Goal: Information Seeking & Learning: Learn about a topic

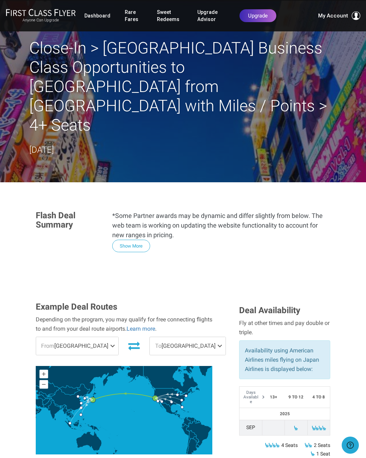
click at [127, 13] on link "Rare Fares" at bounding box center [134, 16] width 18 height 20
click at [132, 14] on link "Rare Fares" at bounding box center [134, 16] width 18 height 20
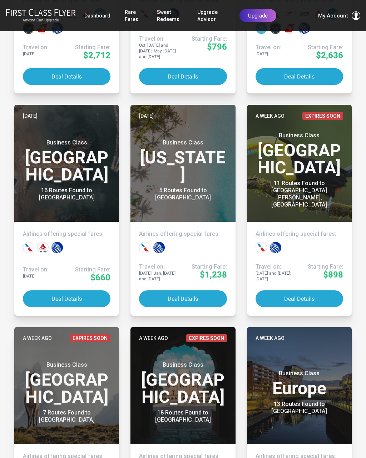
scroll to position [315, 0]
click at [192, 295] on button "Deal Details" at bounding box center [182, 299] width 87 height 17
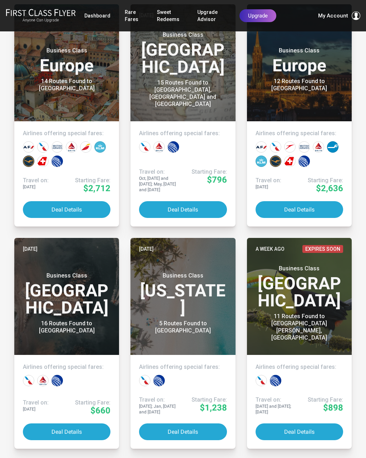
scroll to position [181, 0]
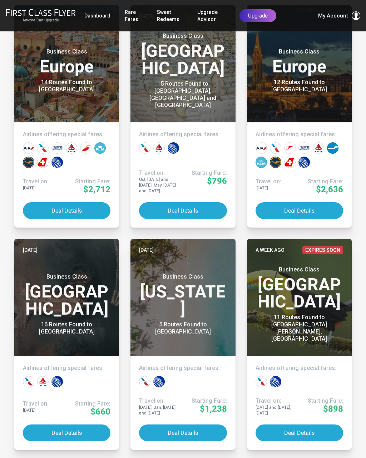
click at [310, 208] on button "Deal Details" at bounding box center [298, 210] width 87 height 17
click at [195, 96] on div "15 Routes Found to Seattle, Los Angeles and San Francisco" at bounding box center [183, 94] width 79 height 29
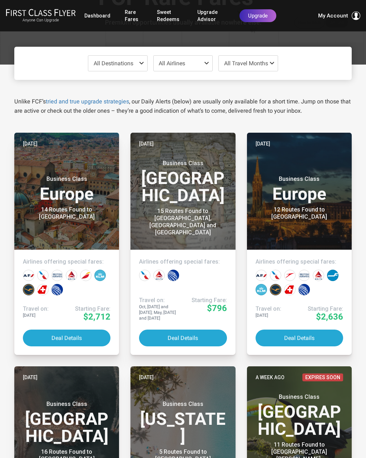
scroll to position [0, 0]
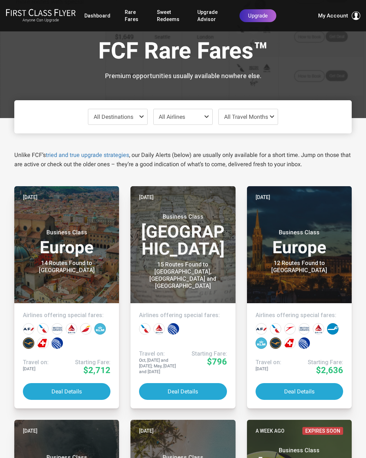
click at [82, 388] on button "Deal Details" at bounding box center [66, 391] width 87 height 17
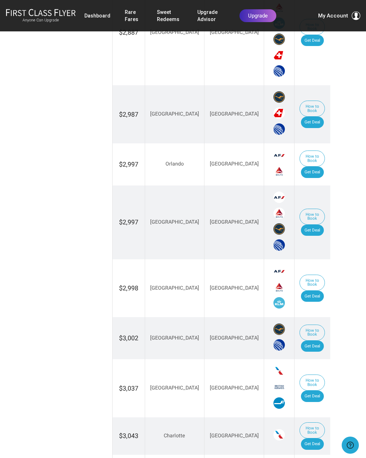
scroll to position [736, 0]
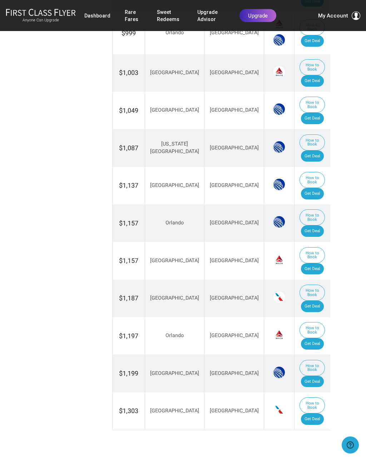
scroll to position [589, 0]
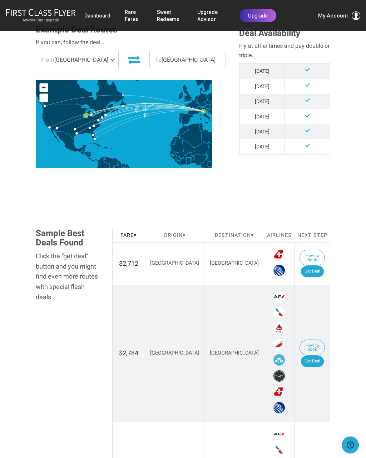
scroll to position [201, 0]
